Goal: Information Seeking & Learning: Learn about a topic

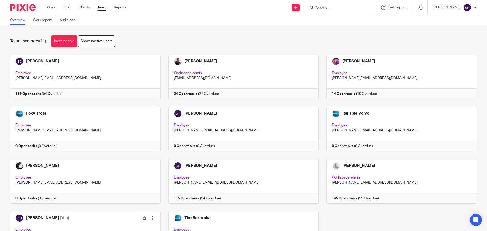
click at [327, 10] on input "Search" at bounding box center [338, 8] width 46 height 5
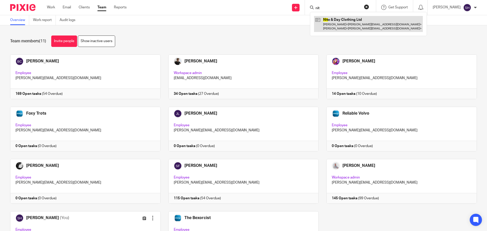
type input "nit"
click at [337, 24] on link at bounding box center [368, 24] width 109 height 16
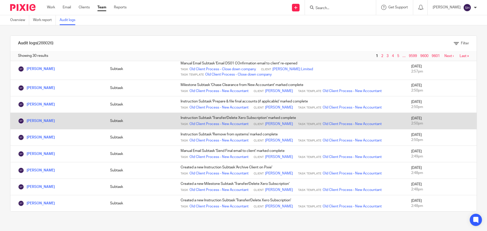
scroll to position [386, 0]
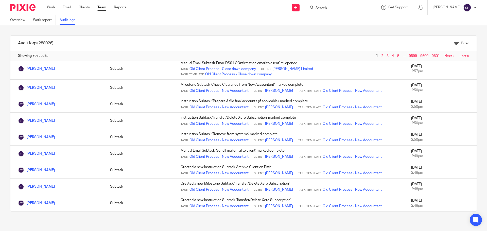
click at [445, 57] on link "Next ›" at bounding box center [449, 56] width 9 height 4
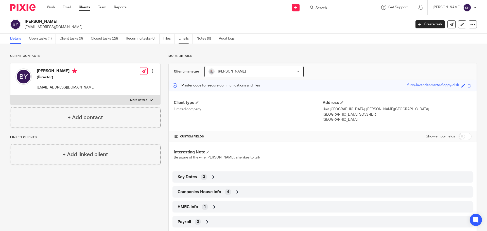
click at [188, 35] on link "Emails" at bounding box center [186, 39] width 14 height 10
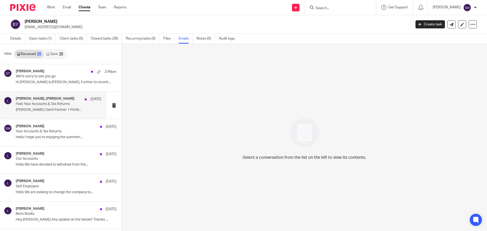
click at [42, 114] on div "Sam McGaley, Laura 7 Aug Fwd: Your Accounts & Tax Returns Sam McGaley Client Pa…" at bounding box center [53, 105] width 106 height 27
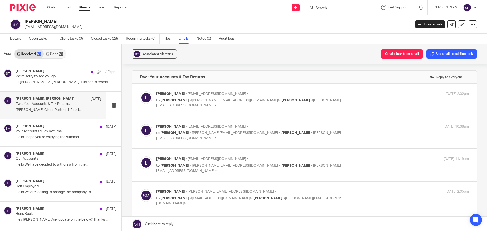
click at [305, 95] on p "Laura <benandlaura88@yahoo.co.uk>" at bounding box center [260, 93] width 209 height 5
checkbox input "true"
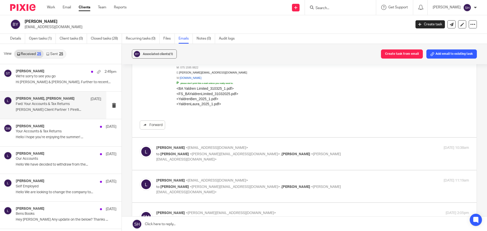
scroll to position [381, 0]
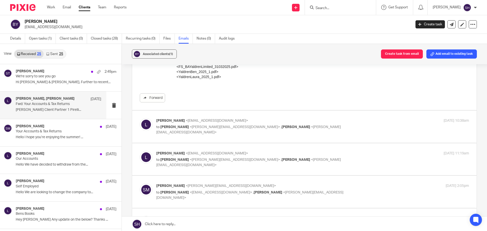
click at [321, 126] on p "to Sam McGaley <sam@wearediverso.com> , Sean Toomer <sean@wearediverso.com>" at bounding box center [260, 130] width 209 height 10
checkbox input "true"
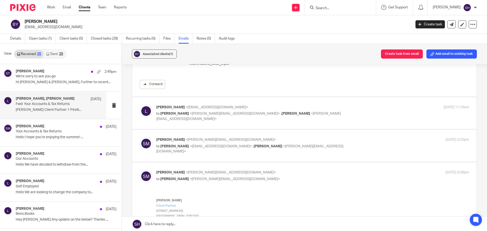
scroll to position [888, 0]
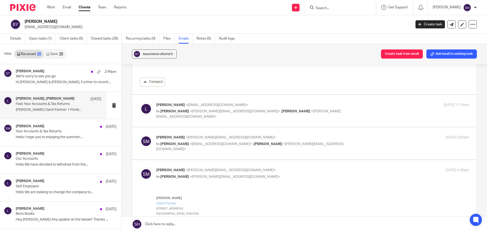
click at [332, 111] on p "to Sam McGaley <sam@wearediverso.com> , Sean Toomer <sean@wearediverso.com>" at bounding box center [260, 114] width 209 height 10
checkbox input "true"
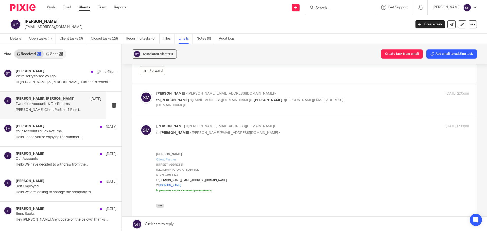
scroll to position [1066, 0]
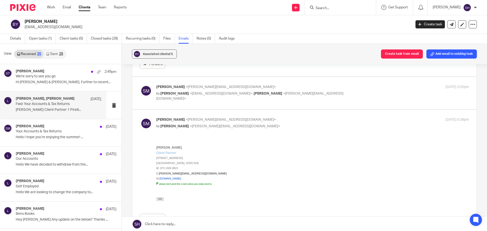
click at [340, 99] on div "Sam McGaley <sam@wearediverso.com> to Laura <benandlaura88@yahoo.co.uk> , Sean …" at bounding box center [304, 93] width 329 height 17
click at [327, 98] on div "Sam McGaley <sam@wearediverso.com> to Laura <benandlaura88@yahoo.co.uk> , Sean …" at bounding box center [304, 93] width 329 height 17
click at [327, 90] on div "Sam McGaley <sam@wearediverso.com> to Laura <benandlaura88@yahoo.co.uk> , Sean …" at bounding box center [260, 93] width 209 height 17
checkbox input "true"
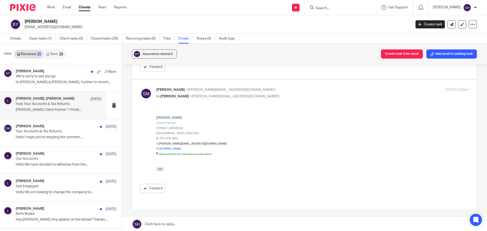
scroll to position [1269, 0]
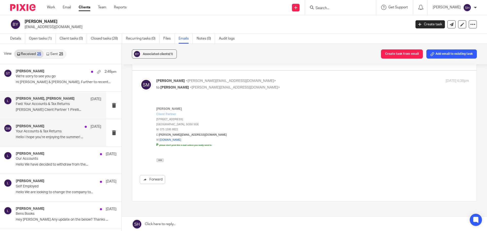
click at [68, 127] on div "Sam McGaley 7 Aug" at bounding box center [59, 126] width 86 height 5
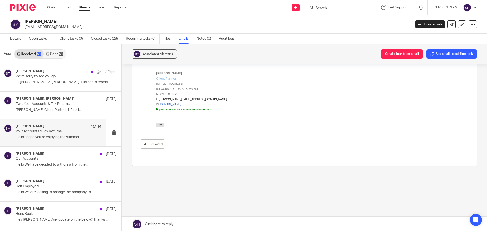
scroll to position [0, 0]
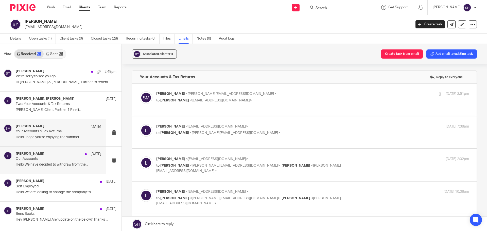
click at [68, 151] on div "Laura 28 Jul Our Accounts Hello We have decided to withdraw from the..." at bounding box center [53, 160] width 106 height 27
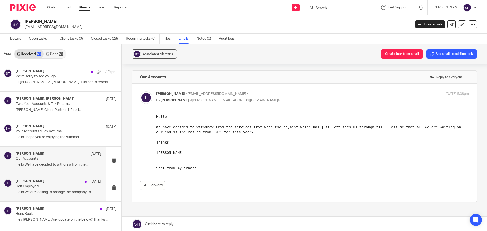
click at [62, 186] on p "Self Employed" at bounding box center [50, 187] width 69 height 4
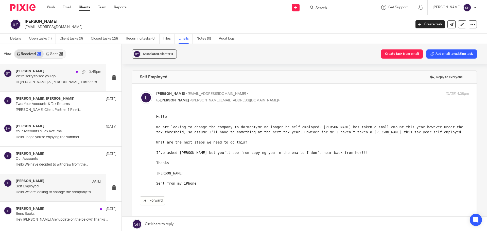
click at [68, 77] on p "We're sorry to see you go" at bounding box center [50, 76] width 69 height 4
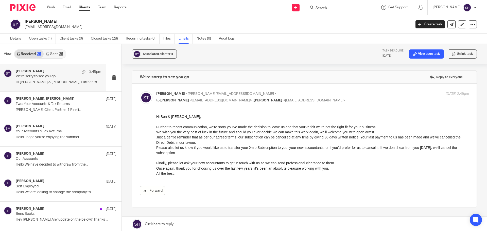
click at [64, 53] on link "Sent 25" at bounding box center [55, 54] width 22 height 8
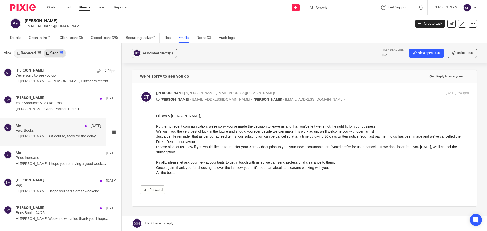
click at [53, 141] on div "Me 30 May Fwd: Books Hi Laura, Of course, sorry for the delay on..." at bounding box center [59, 132] width 86 height 17
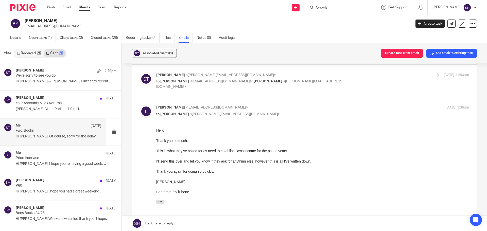
scroll to position [25, 0]
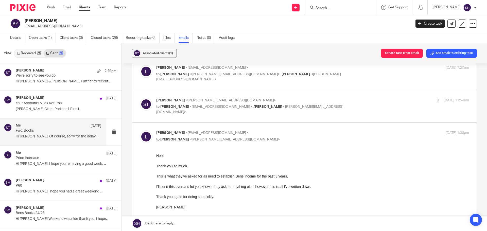
click at [277, 112] on div "Sean Toomer <sean@wearediverso.com> to Laura <benandlaura88@yahoo.co.uk> , Sam …" at bounding box center [304, 106] width 329 height 17
click at [275, 115] on label at bounding box center [304, 106] width 345 height 32
click at [140, 98] on input "checkbox" at bounding box center [140, 98] width 0 height 0
checkbox input "true"
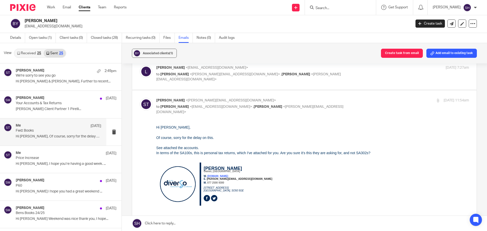
scroll to position [0, 0]
click at [322, 73] on p "to Sean Toomer <sean@wearediverso.com> , Sam McGaley <sam@wearediverso.com>" at bounding box center [260, 77] width 209 height 10
checkbox input "true"
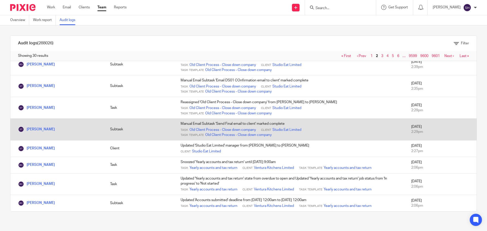
scroll to position [386, 0]
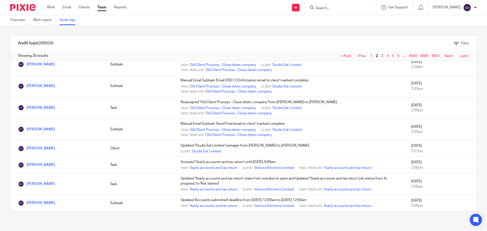
click at [445, 57] on link "Next ›" at bounding box center [449, 56] width 9 height 4
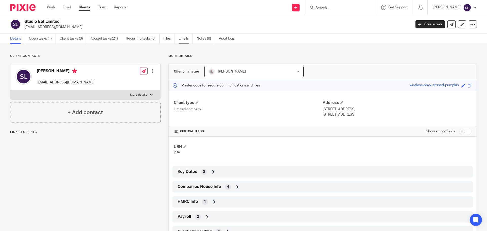
click at [183, 40] on link "Emails" at bounding box center [186, 39] width 14 height 10
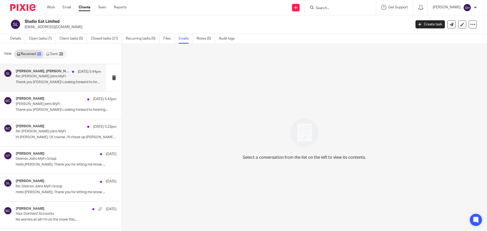
click at [49, 89] on div "Rebecca Cole, Sarah Lakos 13 Aug 5:44pm Re: Diverso joins MyFi Thank you Becky!…" at bounding box center [53, 77] width 106 height 27
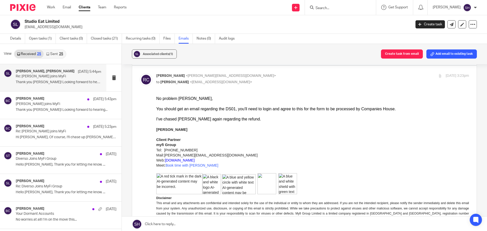
scroll to position [76, 0]
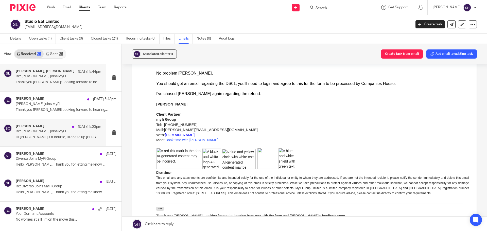
click at [51, 142] on div "Becky Cole 12 Aug 5:23pm Re: Diverso joins MyFi Hi Sarah, Of course, I'll chase…" at bounding box center [53, 132] width 106 height 27
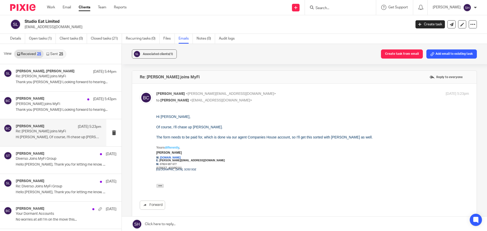
scroll to position [0, 0]
click at [44, 86] on div "Rebecca Cole, Sarah Lakos 13 Aug 5:44pm Re: Diverso joins MyFi Thank you Becky!…" at bounding box center [59, 77] width 86 height 17
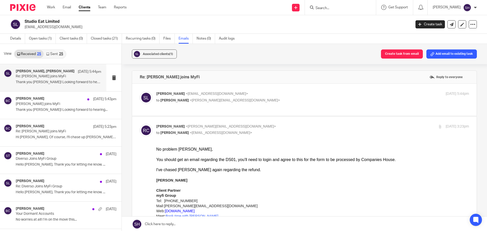
click at [56, 52] on link "Sent 25" at bounding box center [55, 54] width 22 height 8
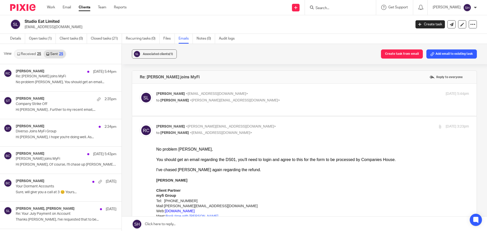
scroll to position [1, 0]
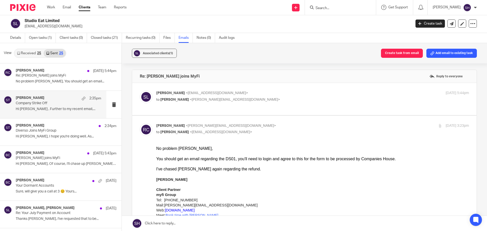
click at [54, 114] on div "Sean Toomer 2:35pm Company Strike Off Hi Sarah , Further to my recent email,..." at bounding box center [53, 104] width 106 height 27
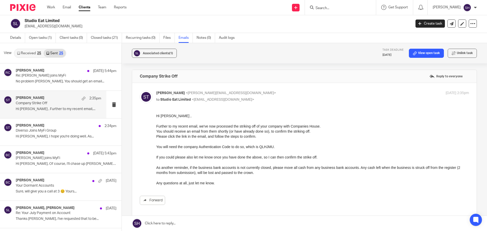
scroll to position [0, 0]
click at [49, 141] on div "Sean Toomer 2:34pm Diverso Joins MyFi Group Hi Sarah, I hope you're doing well.…" at bounding box center [53, 132] width 106 height 27
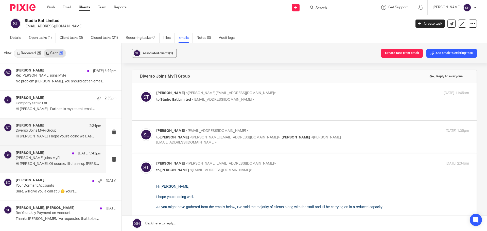
click at [54, 157] on p "Diverso joins MyFi" at bounding box center [50, 158] width 69 height 4
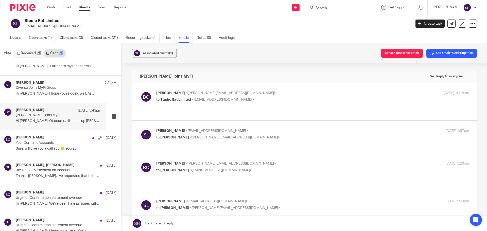
scroll to position [51, 0]
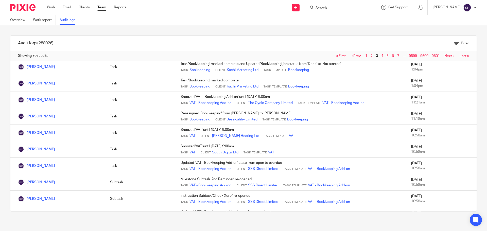
scroll to position [355, 0]
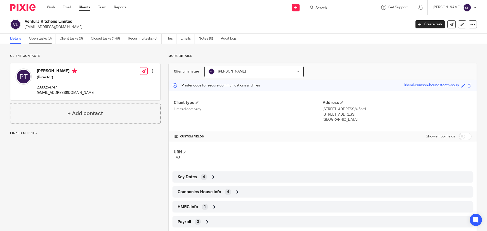
click at [40, 38] on link "Open tasks (3)" at bounding box center [42, 39] width 27 height 10
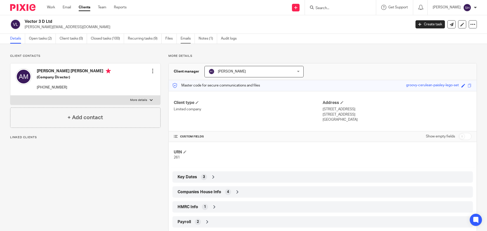
click at [188, 37] on link "Emails" at bounding box center [188, 39] width 14 height 10
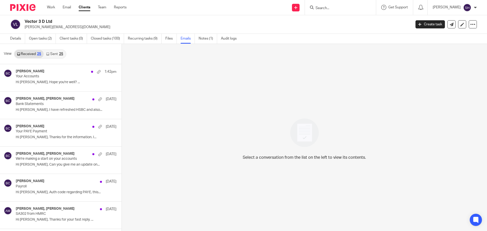
click at [56, 56] on link "Sent 25" at bounding box center [55, 54] width 22 height 8
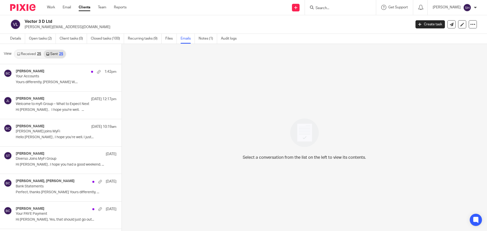
scroll to position [1, 0]
click at [29, 55] on link "Received 25" at bounding box center [28, 53] width 29 height 8
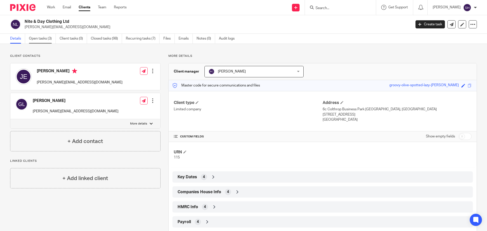
click at [42, 39] on link "Open tasks (3)" at bounding box center [42, 39] width 27 height 10
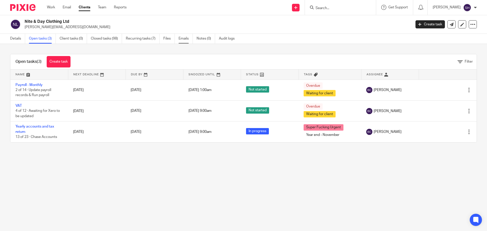
click at [186, 40] on link "Emails" at bounding box center [186, 39] width 14 height 10
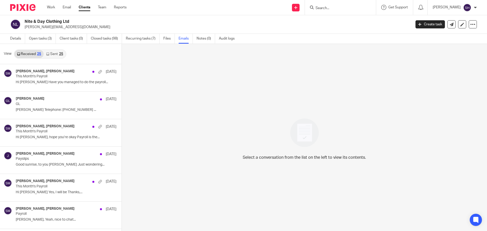
click at [57, 55] on link "Sent 25" at bounding box center [55, 54] width 22 height 8
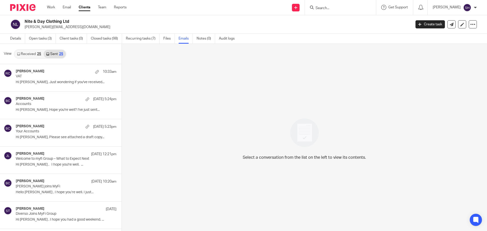
scroll to position [1, 0]
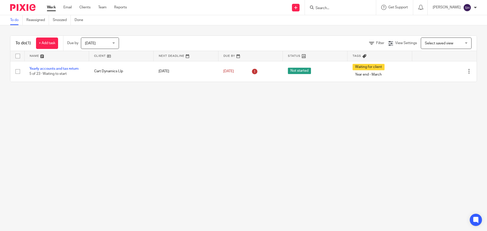
click at [332, 7] on input "Search" at bounding box center [338, 8] width 46 height 5
click at [330, 8] on input "Search" at bounding box center [338, 8] width 46 height 5
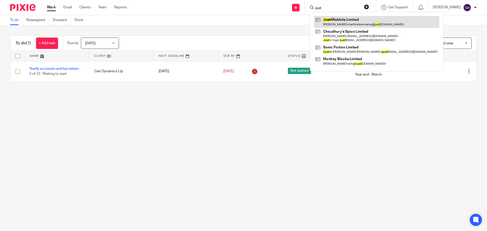
type input "just"
click at [336, 18] on link at bounding box center [376, 22] width 125 height 12
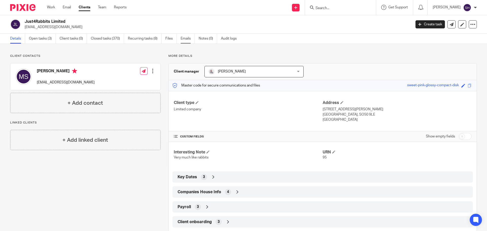
click at [187, 37] on link "Emails" at bounding box center [188, 39] width 14 height 10
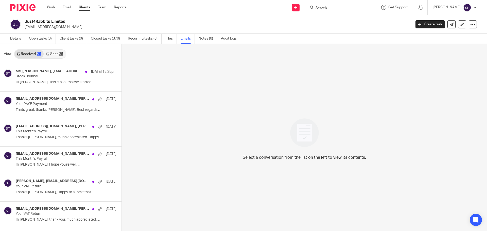
click at [54, 55] on link "Sent 25" at bounding box center [55, 54] width 22 height 8
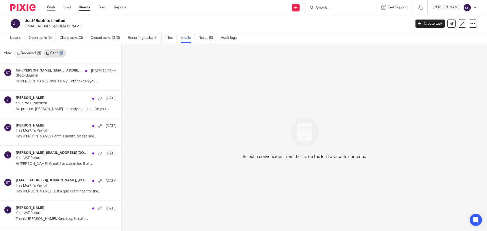
click at [50, 7] on link "Work" at bounding box center [51, 7] width 8 height 5
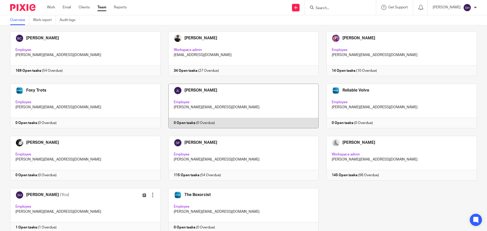
scroll to position [17, 0]
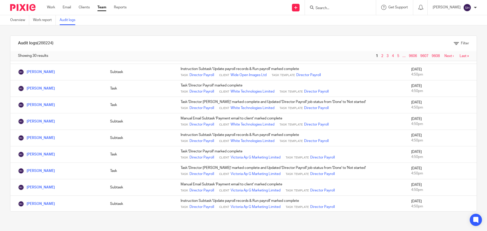
scroll to position [355, 0]
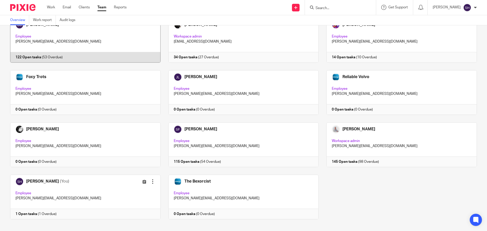
scroll to position [43, 0]
